Goal: Task Accomplishment & Management: Manage account settings

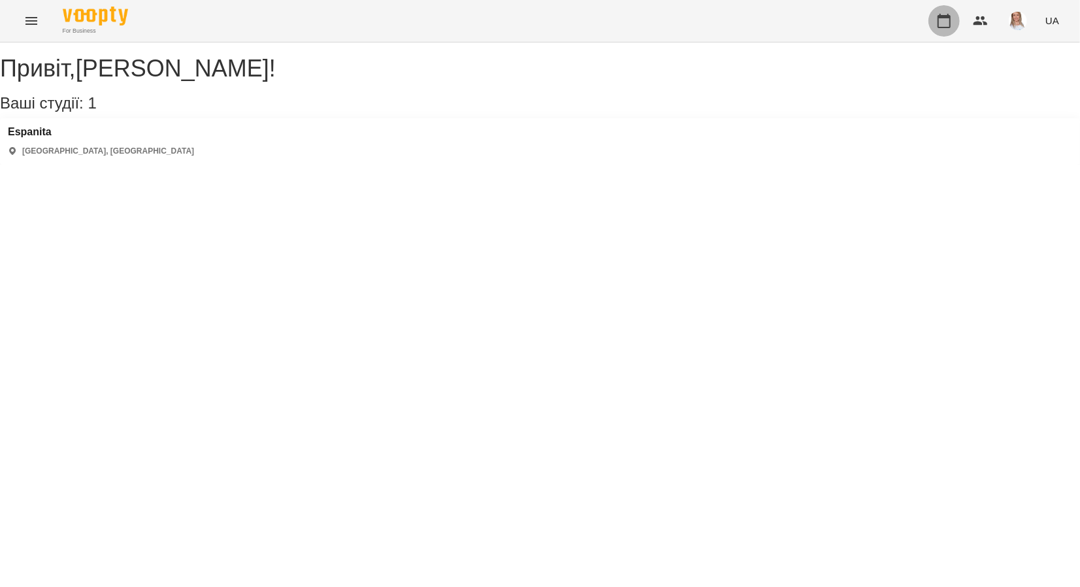
click at [944, 24] on icon "button" at bounding box center [945, 21] width 16 height 16
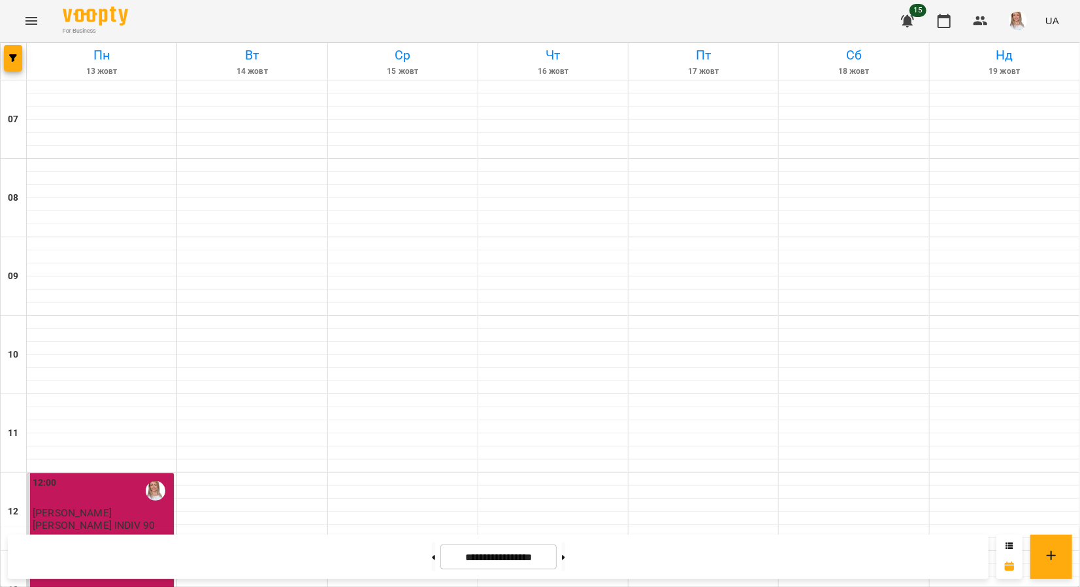
scroll to position [719, 0]
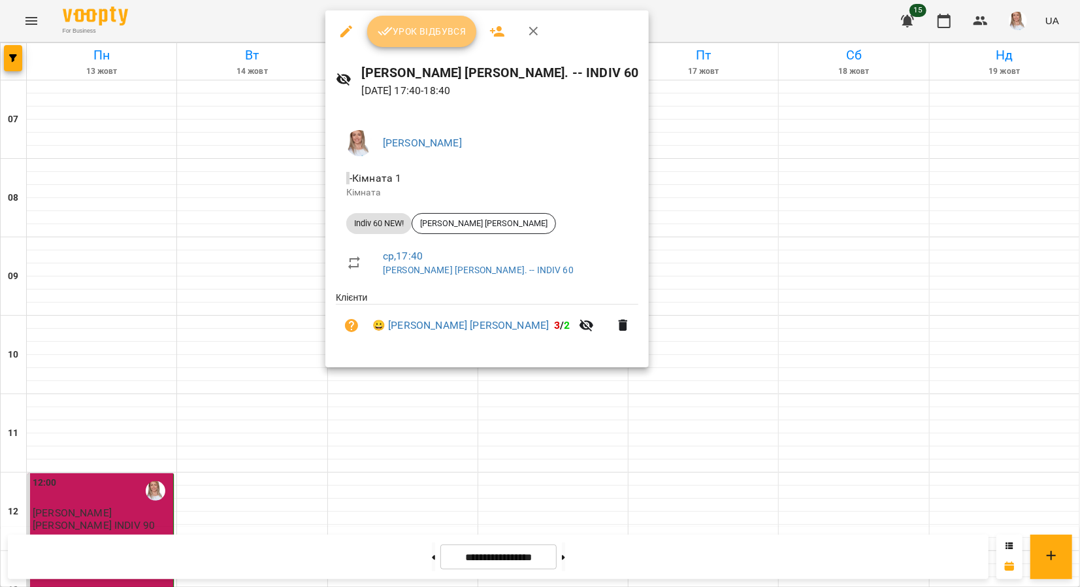
click at [433, 33] on span "Урок відбувся" at bounding box center [422, 32] width 89 height 16
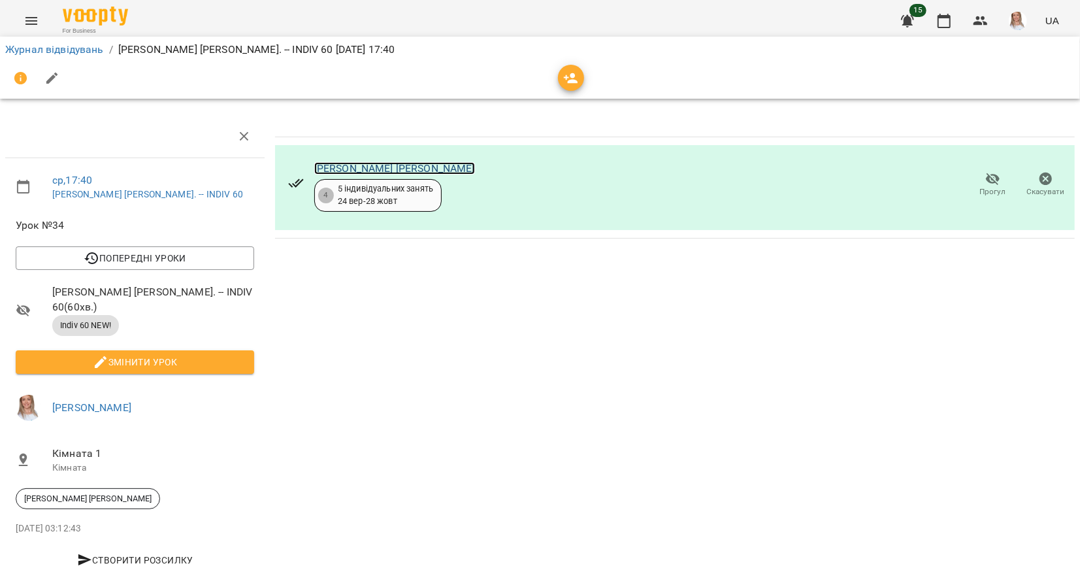
click at [352, 167] on link "[PERSON_NAME] [PERSON_NAME]" at bounding box center [394, 168] width 161 height 12
click at [947, 16] on icon "button" at bounding box center [944, 21] width 13 height 14
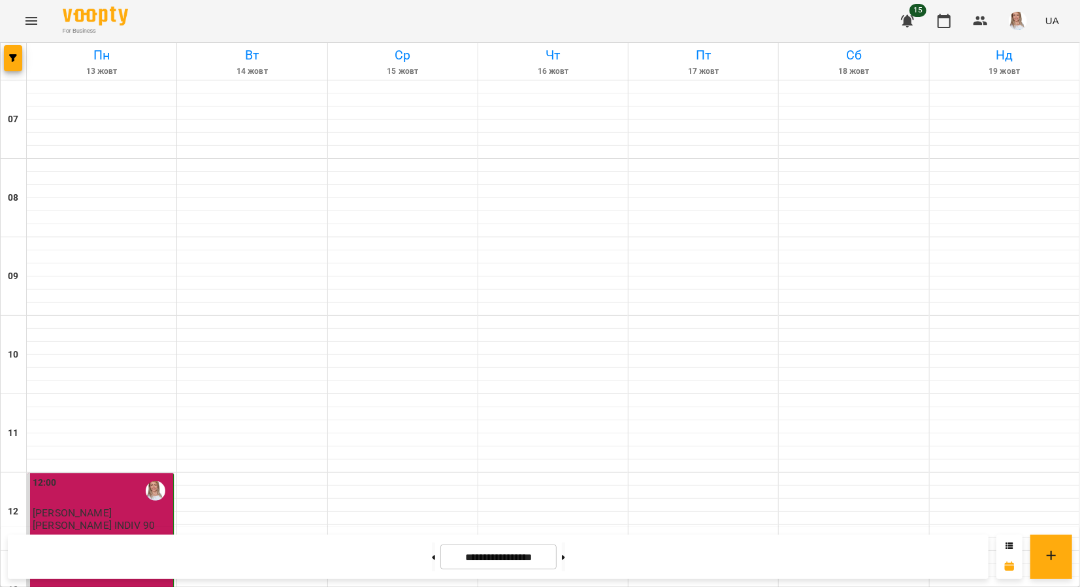
scroll to position [784, 0]
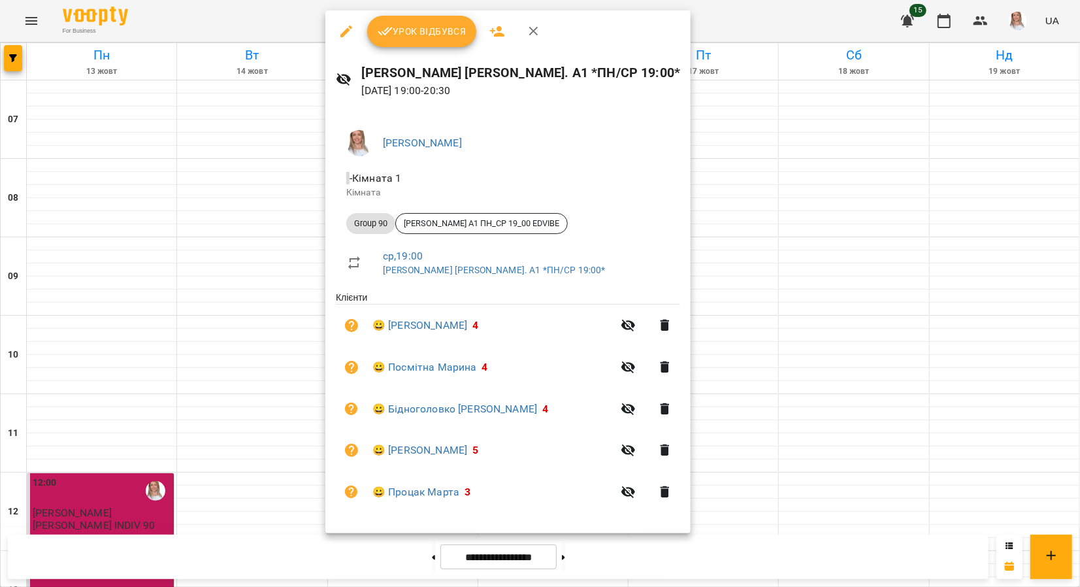
click at [438, 25] on span "Урок відбувся" at bounding box center [422, 32] width 89 height 16
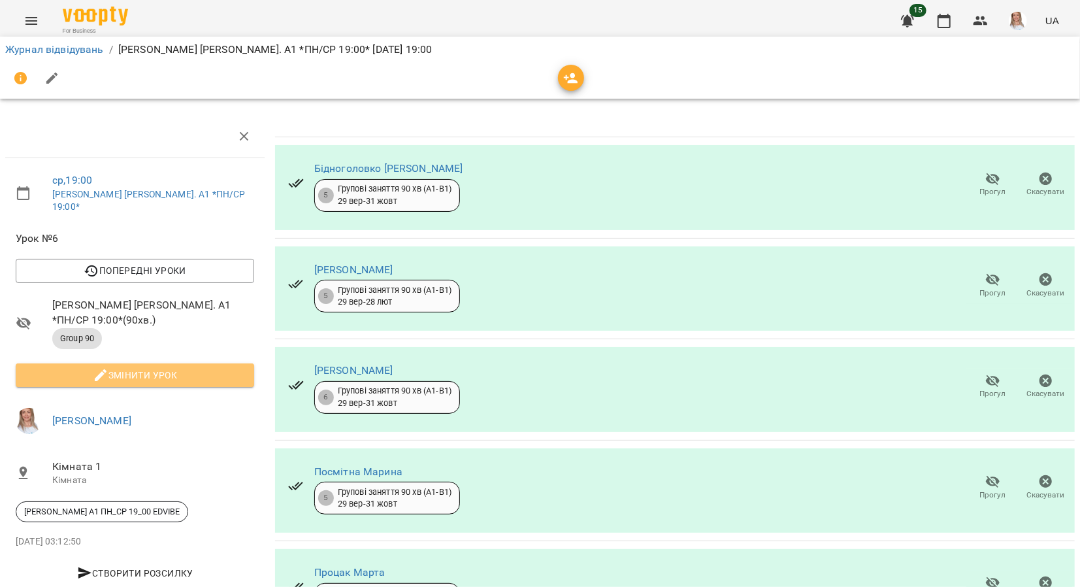
click at [152, 367] on span "Змінити урок" at bounding box center [135, 375] width 218 height 16
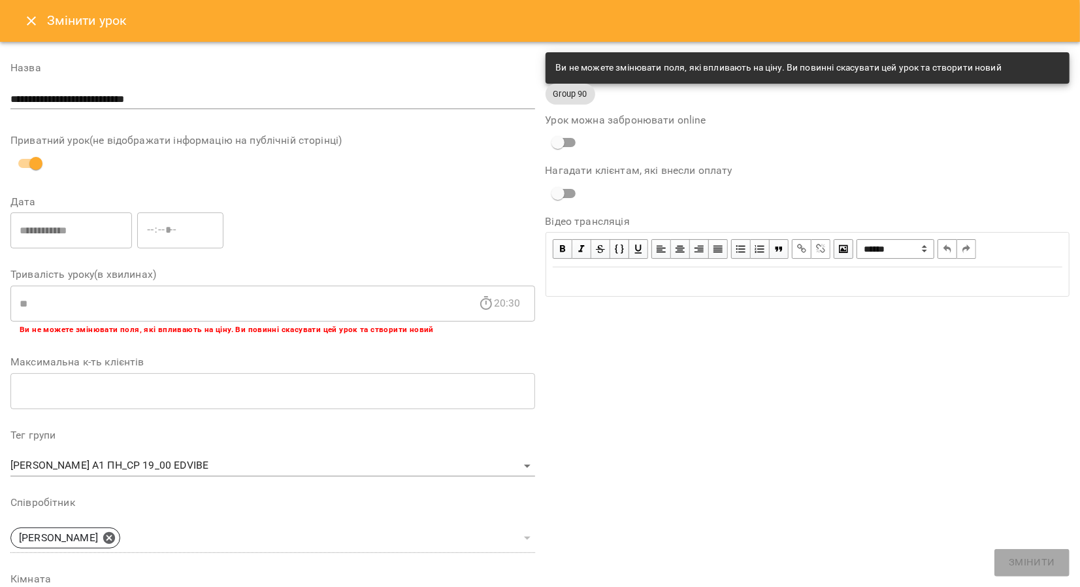
scroll to position [281, 0]
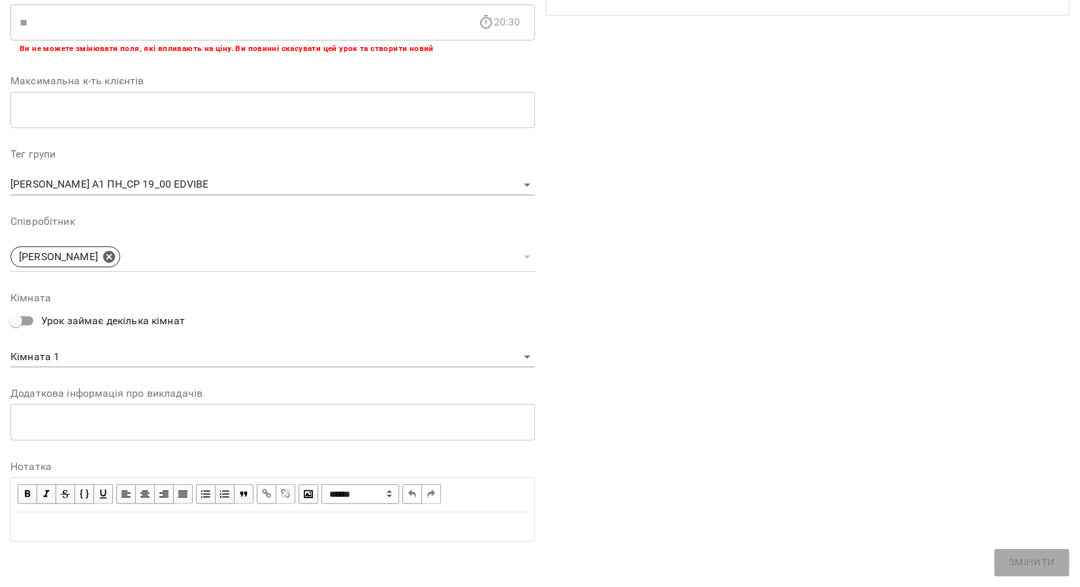
click at [63, 533] on div "Edit text" at bounding box center [273, 526] width 522 height 27
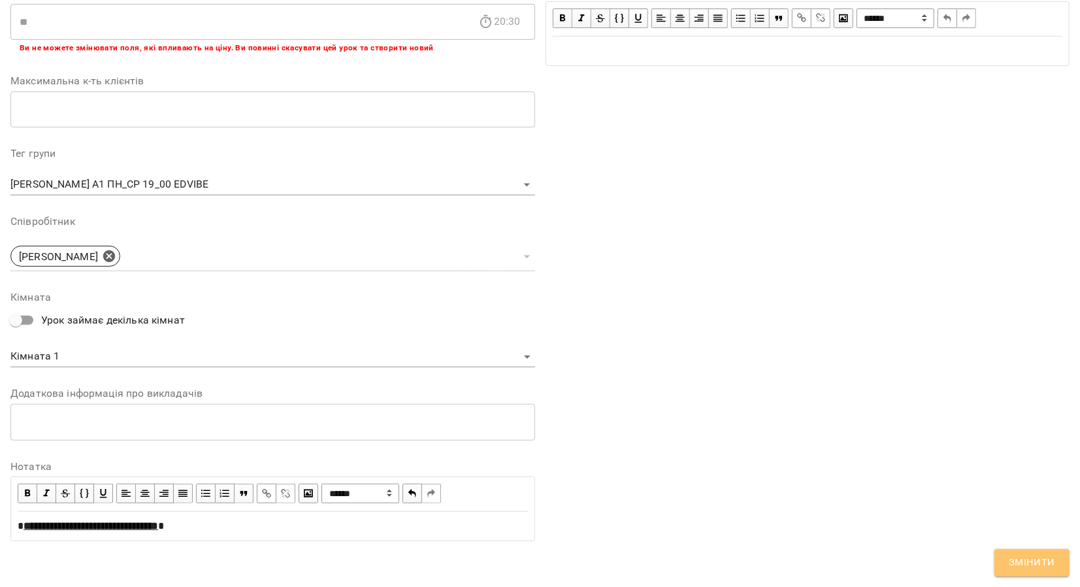
click at [1035, 556] on span "Змінити" at bounding box center [1032, 562] width 46 height 17
